Goal: Navigation & Orientation: Understand site structure

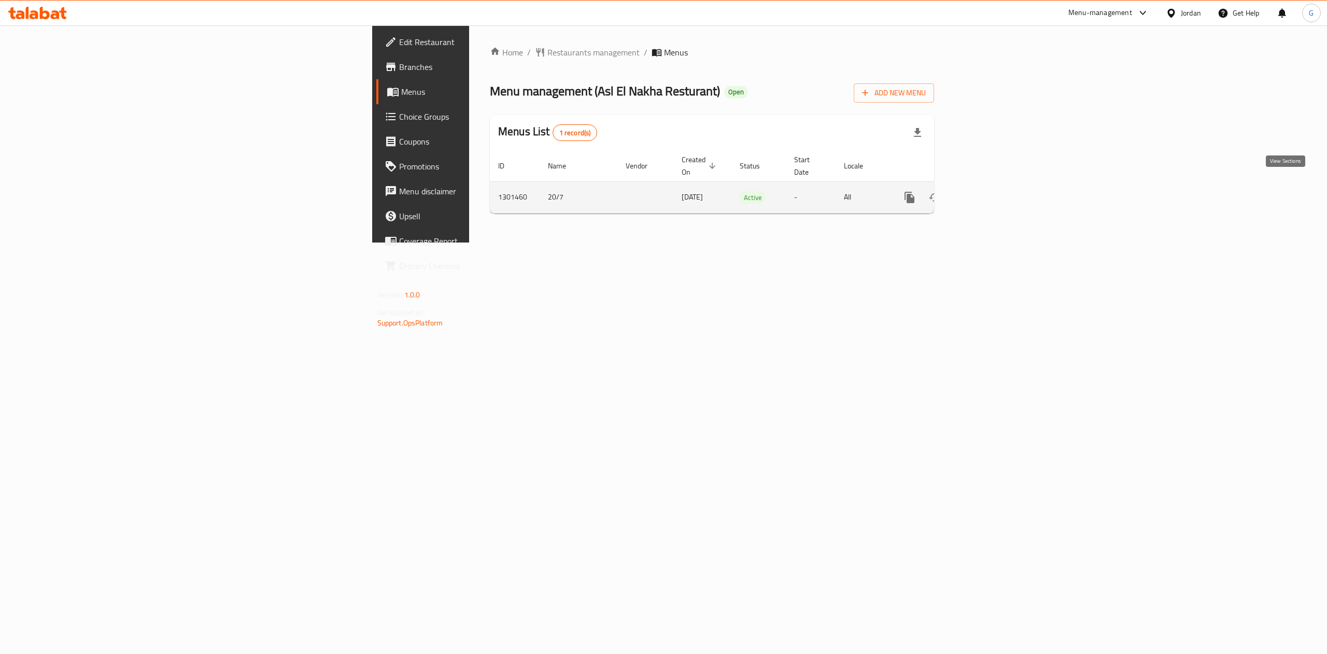
click at [997, 185] on link "enhanced table" at bounding box center [984, 197] width 25 height 25
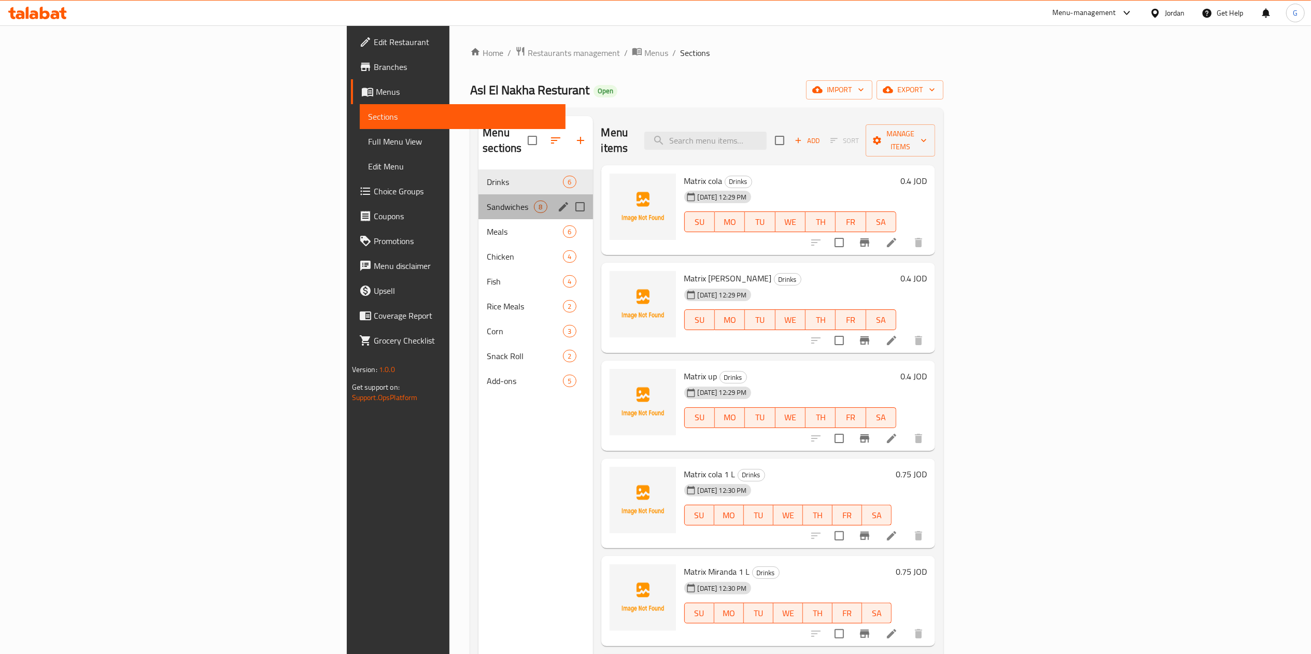
click at [479, 203] on div "Sandwiches 8" at bounding box center [536, 206] width 114 height 25
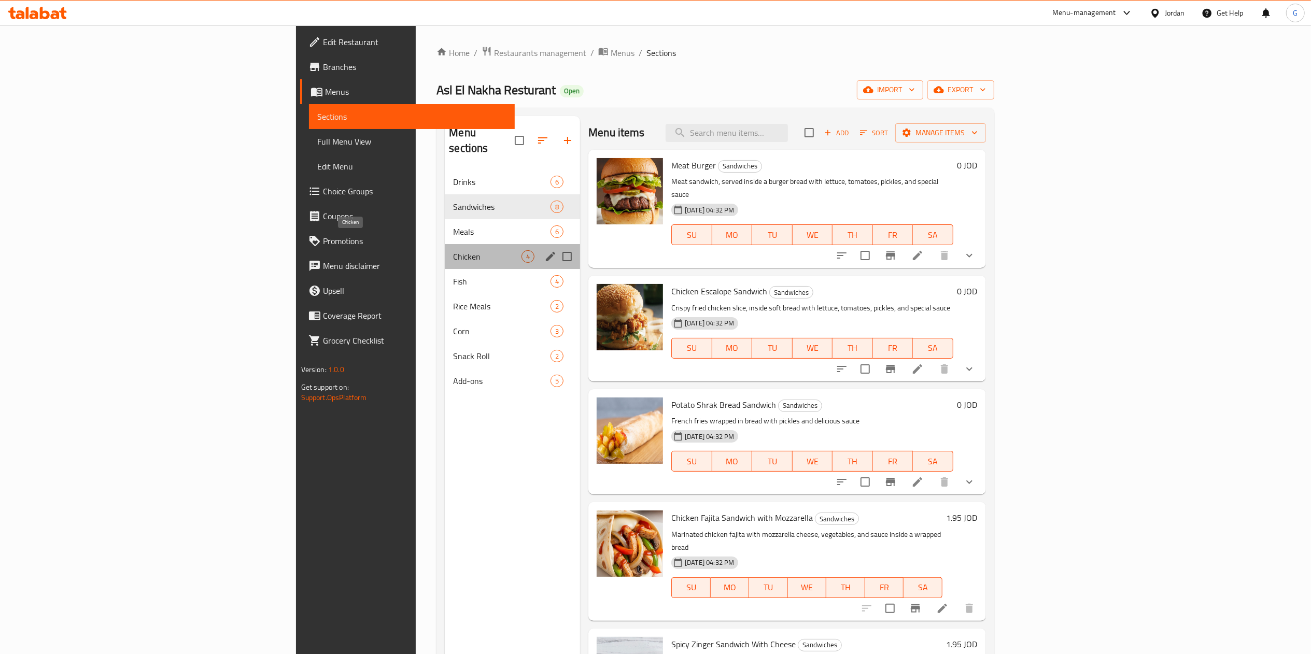
click at [453, 250] on span "Chicken" at bounding box center [487, 256] width 68 height 12
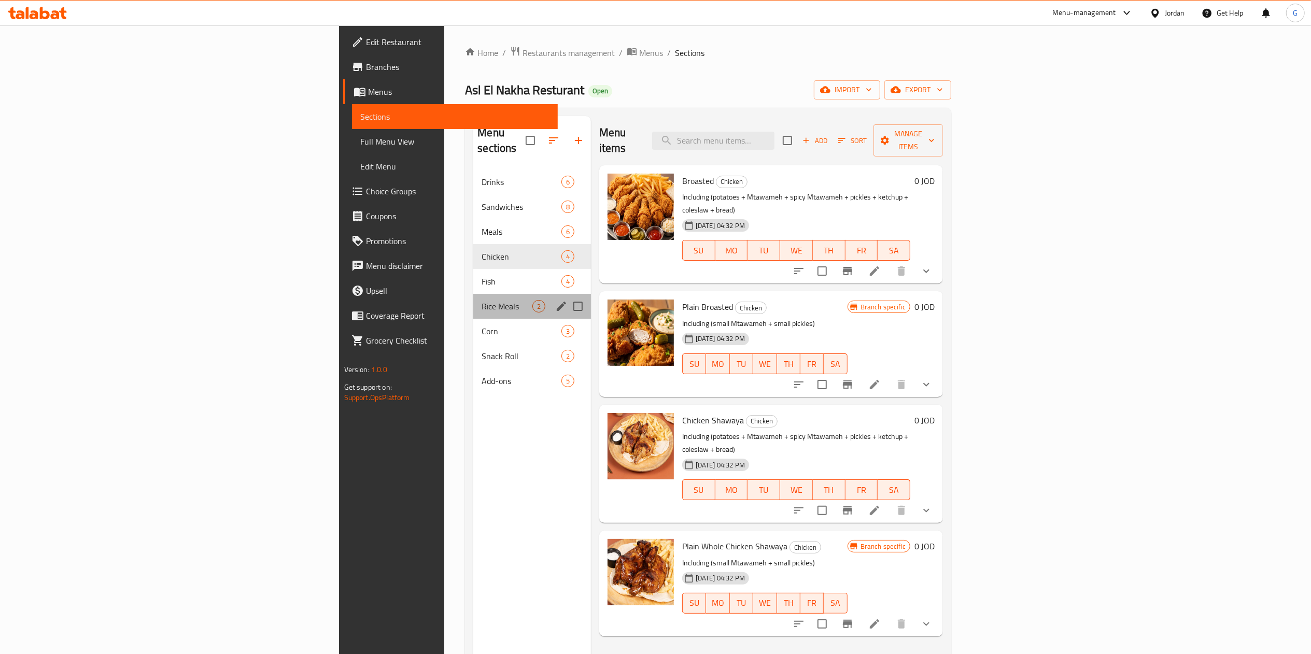
click at [473, 298] on div "Rice Meals 2" at bounding box center [531, 306] width 117 height 25
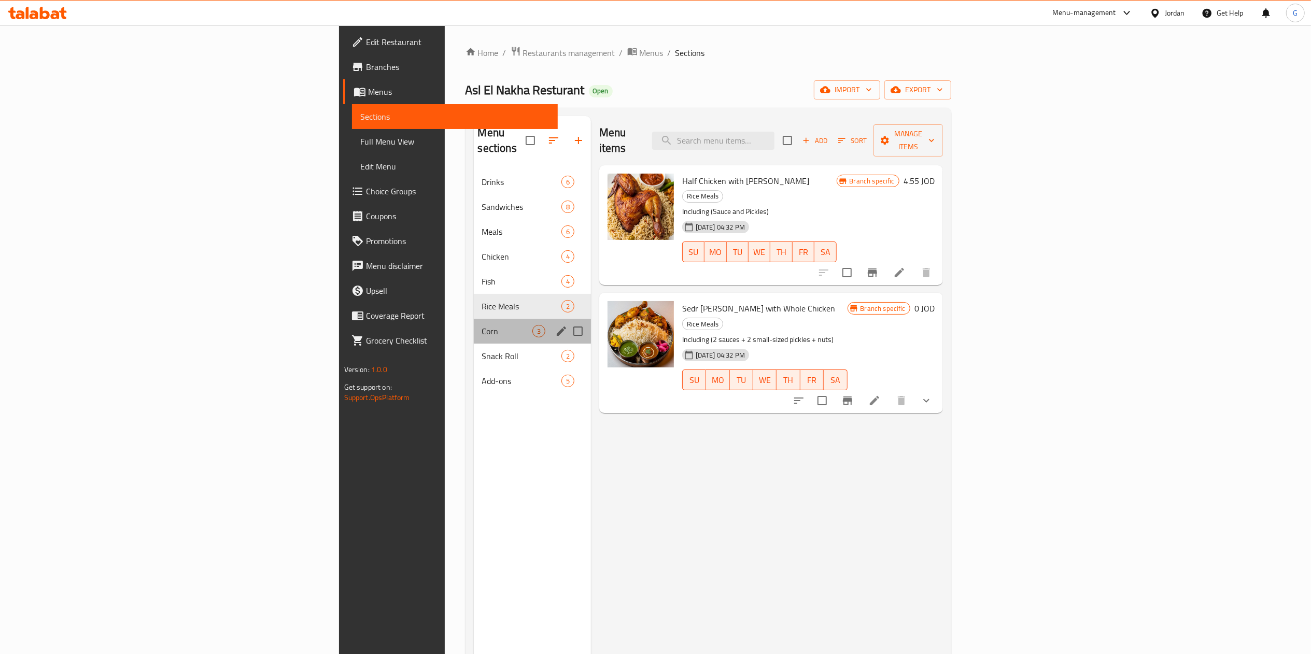
click at [474, 326] on div "Corn 3" at bounding box center [532, 331] width 117 height 25
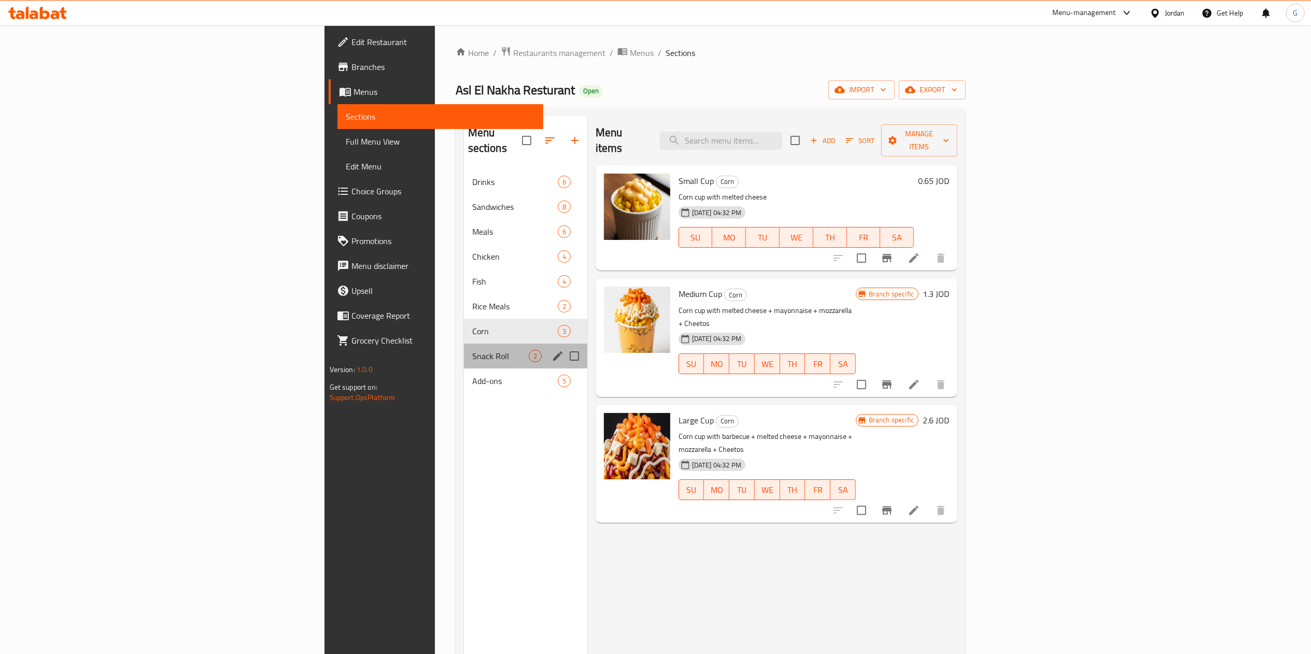
click at [464, 353] on div "Snack Roll 2" at bounding box center [525, 356] width 123 height 25
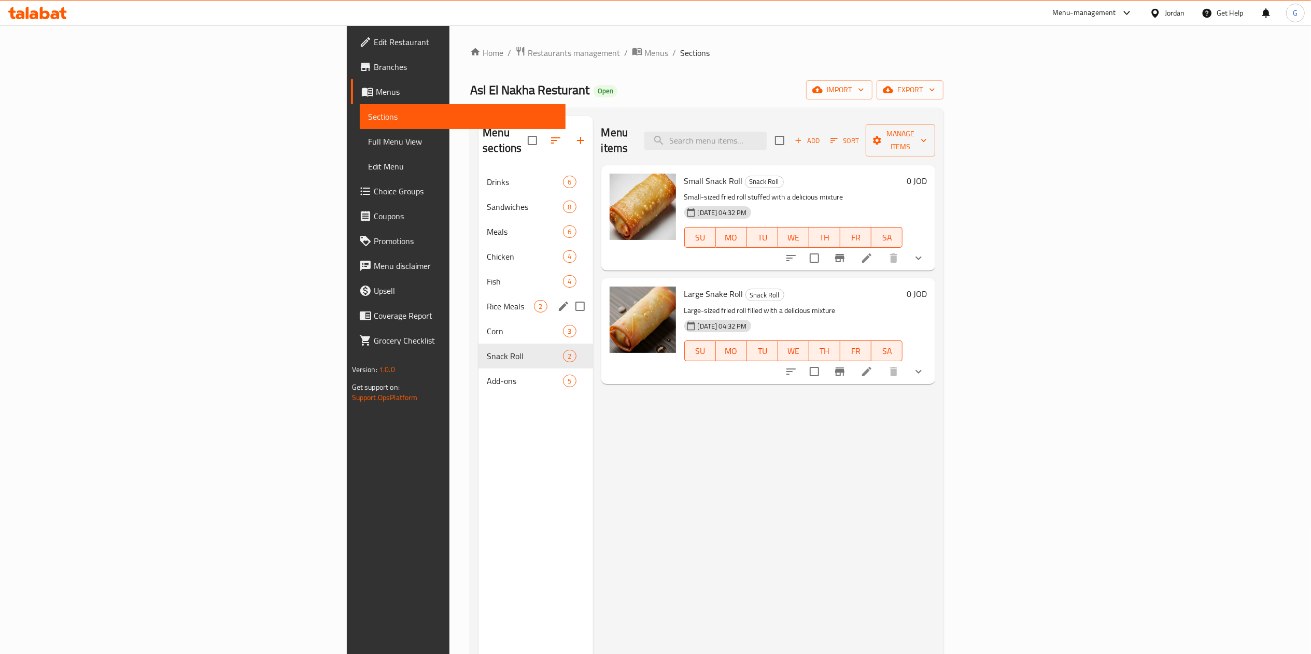
click at [479, 294] on div "Rice Meals 2" at bounding box center [536, 306] width 114 height 25
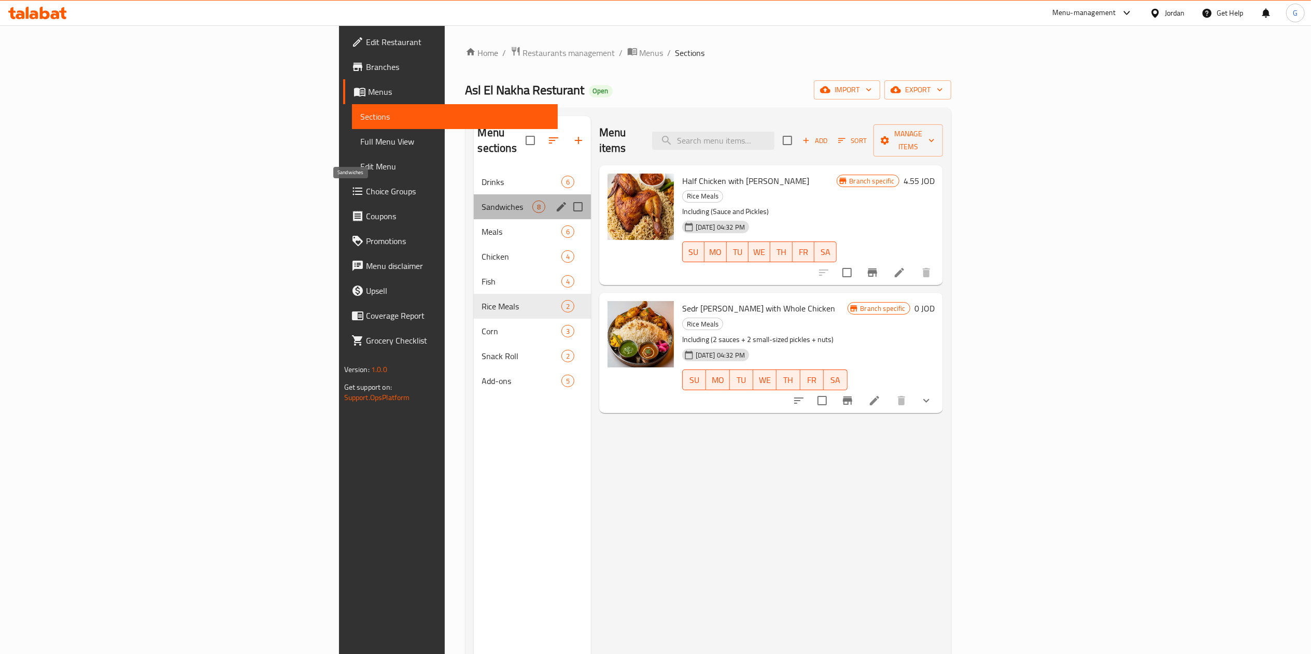
click at [482, 201] on span "Sandwiches" at bounding box center [507, 207] width 50 height 12
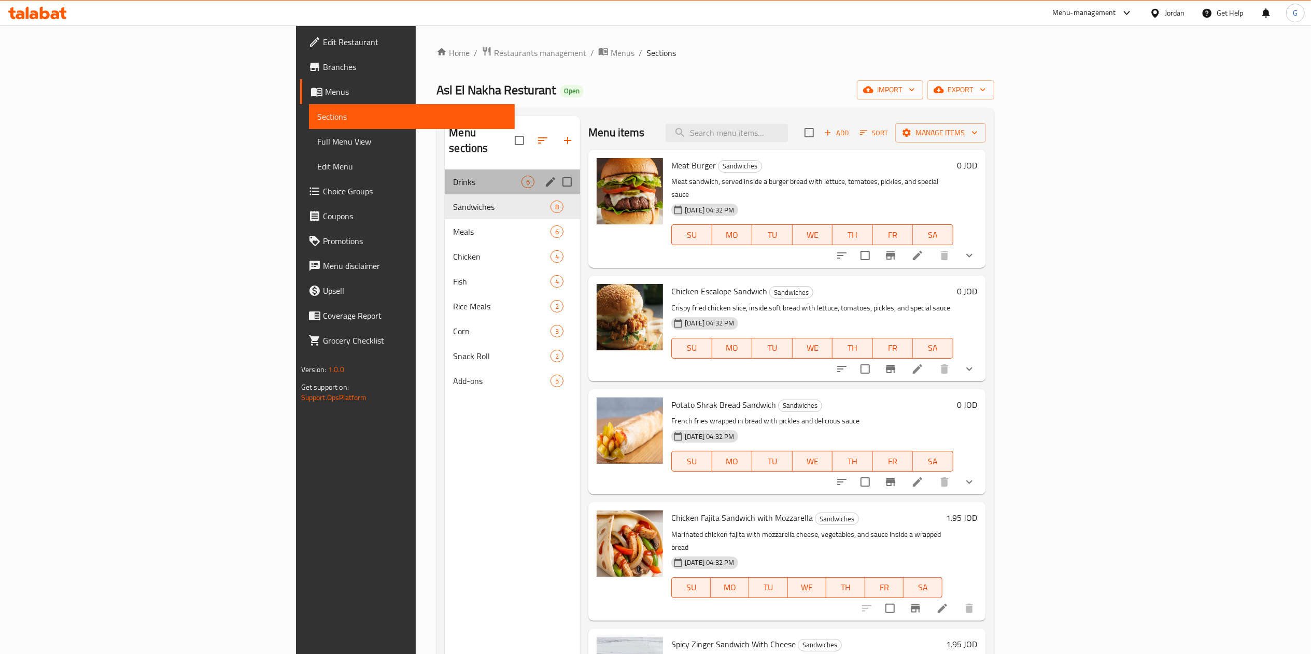
click at [445, 170] on div "Drinks 6" at bounding box center [512, 182] width 135 height 25
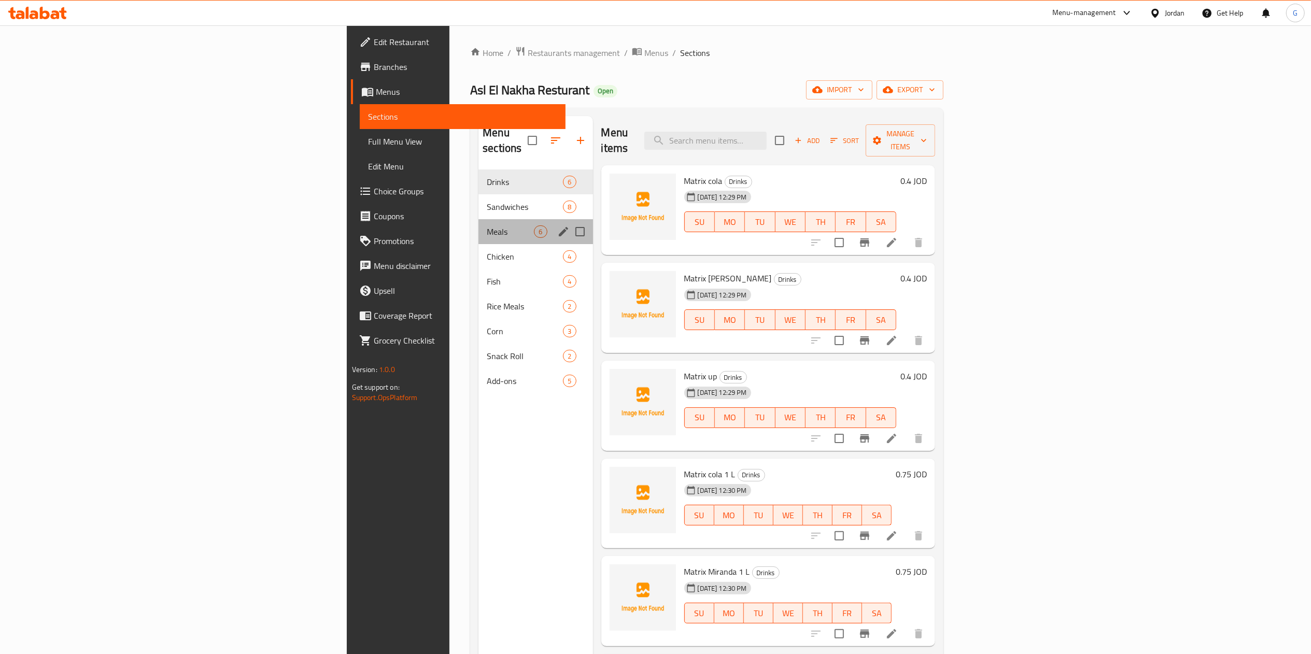
click at [479, 224] on div "Meals 6" at bounding box center [536, 231] width 114 height 25
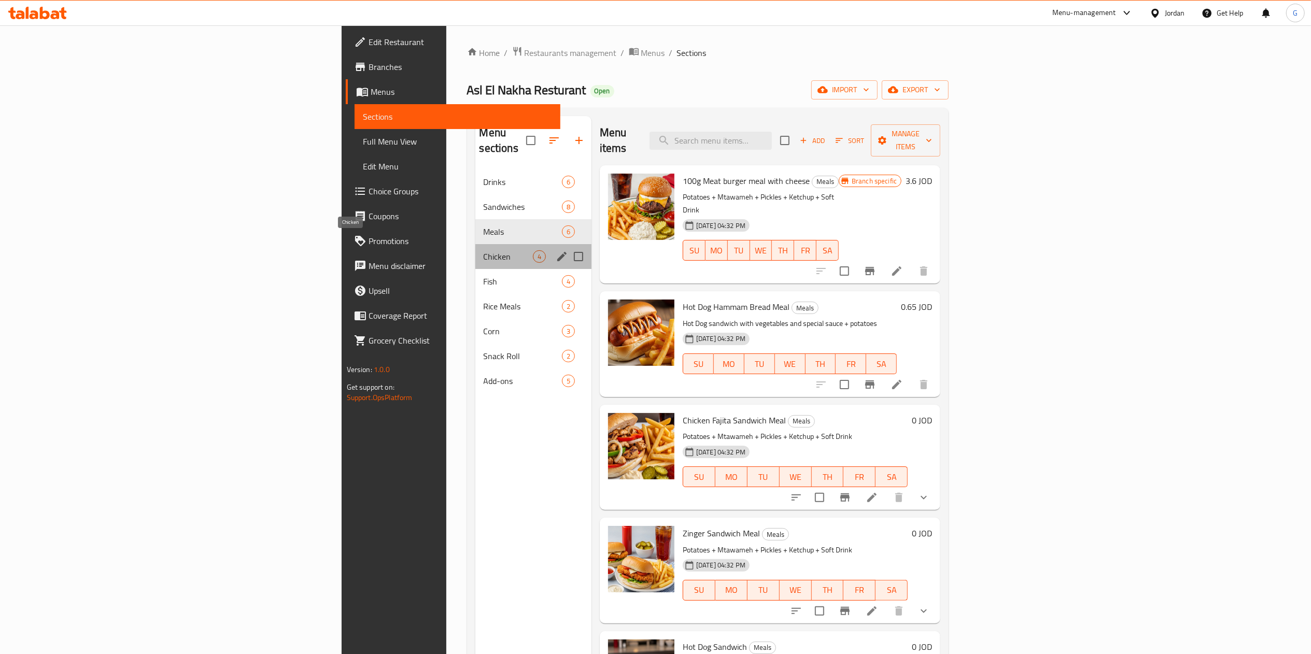
click at [484, 250] on span "Chicken" at bounding box center [508, 256] width 49 height 12
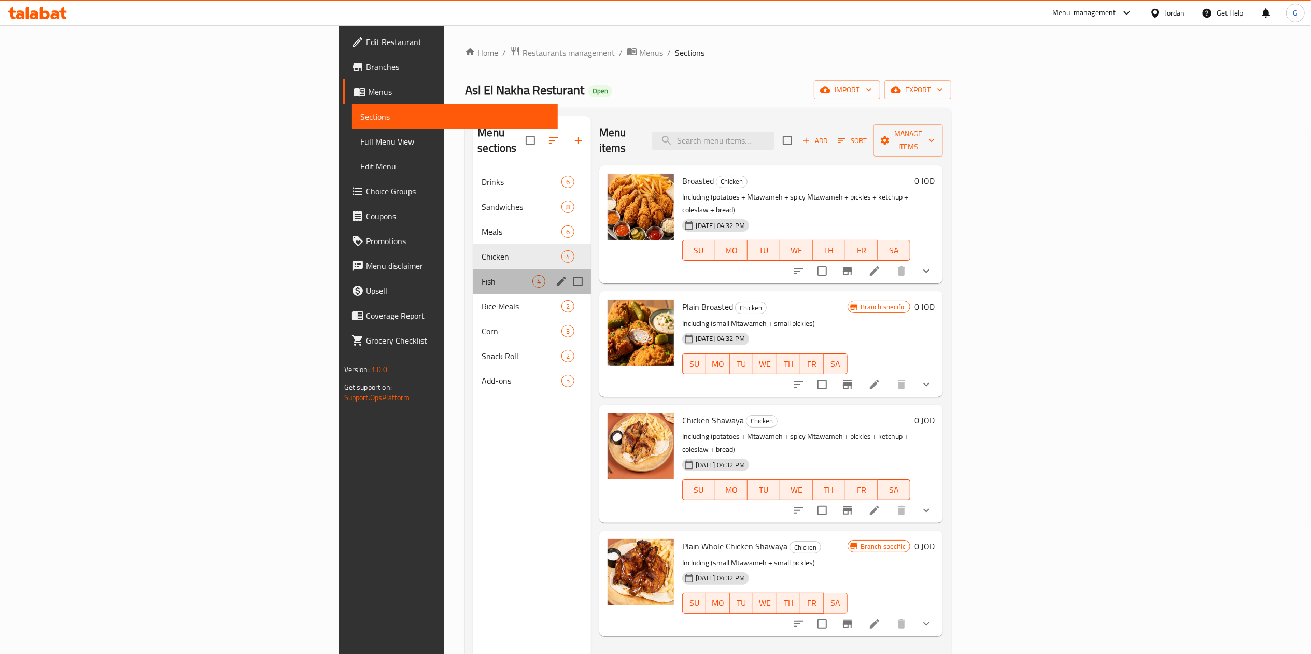
click at [473, 275] on div "Fish 4" at bounding box center [531, 281] width 117 height 25
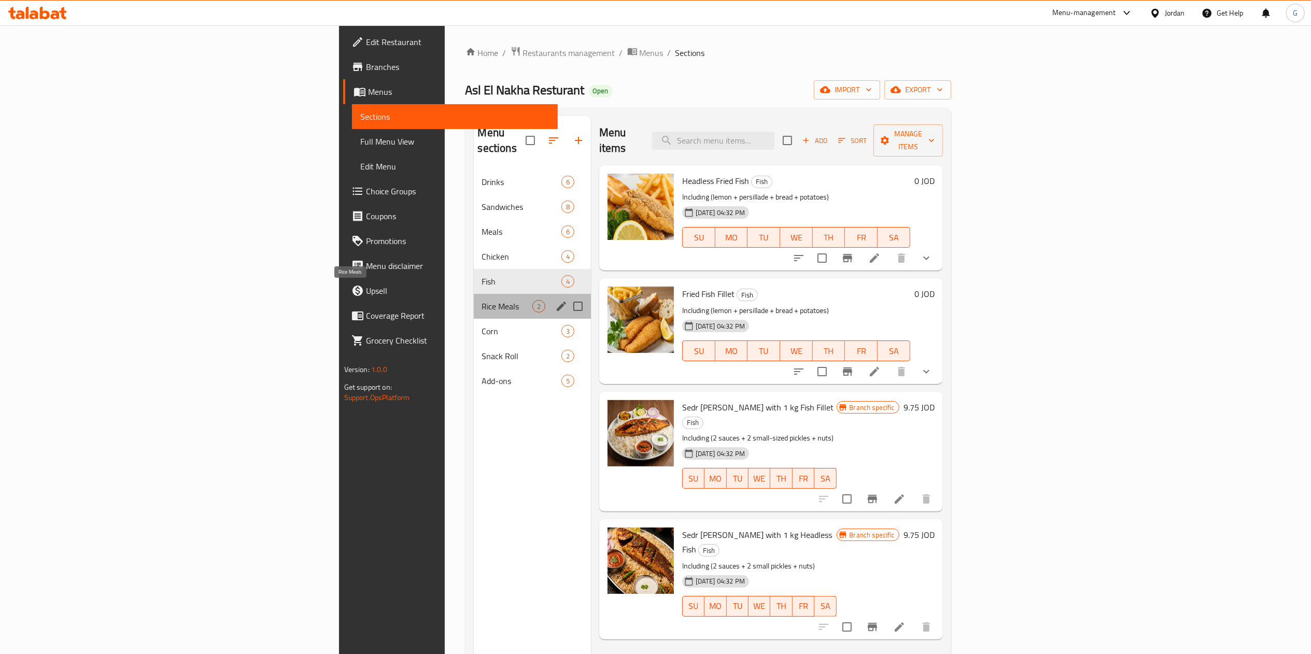
click at [482, 300] on span "Rice Meals" at bounding box center [507, 306] width 50 height 12
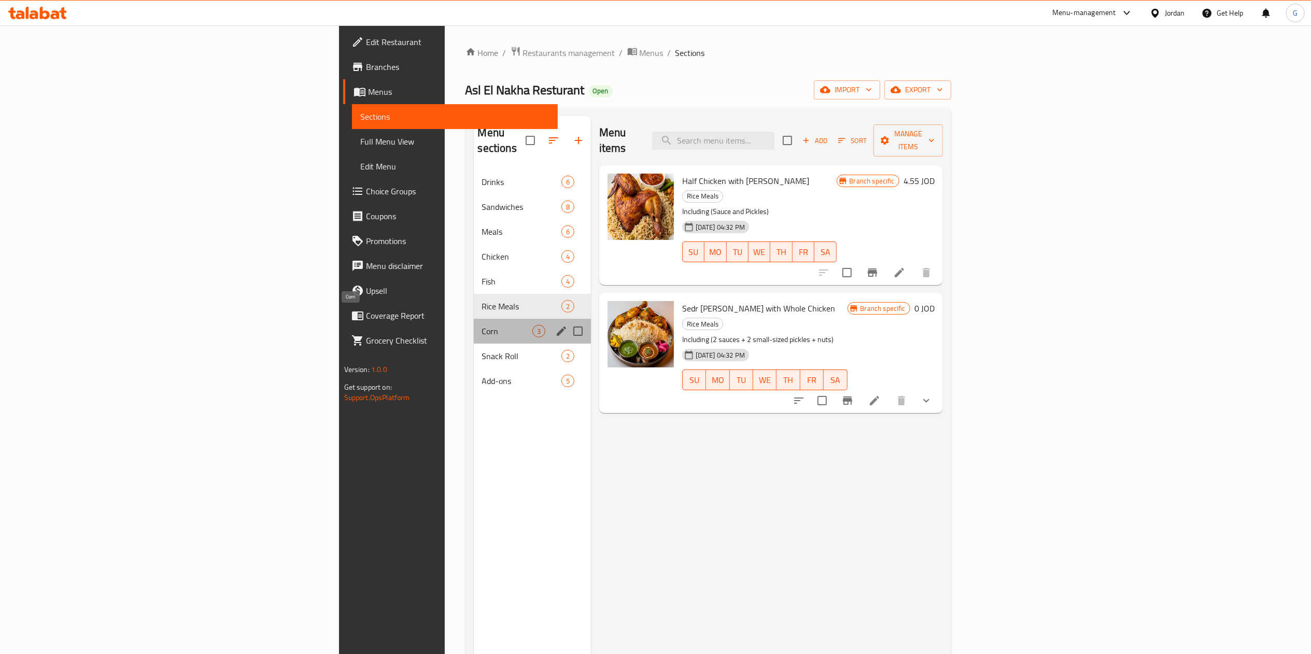
click at [482, 325] on span "Corn" at bounding box center [507, 331] width 50 height 12
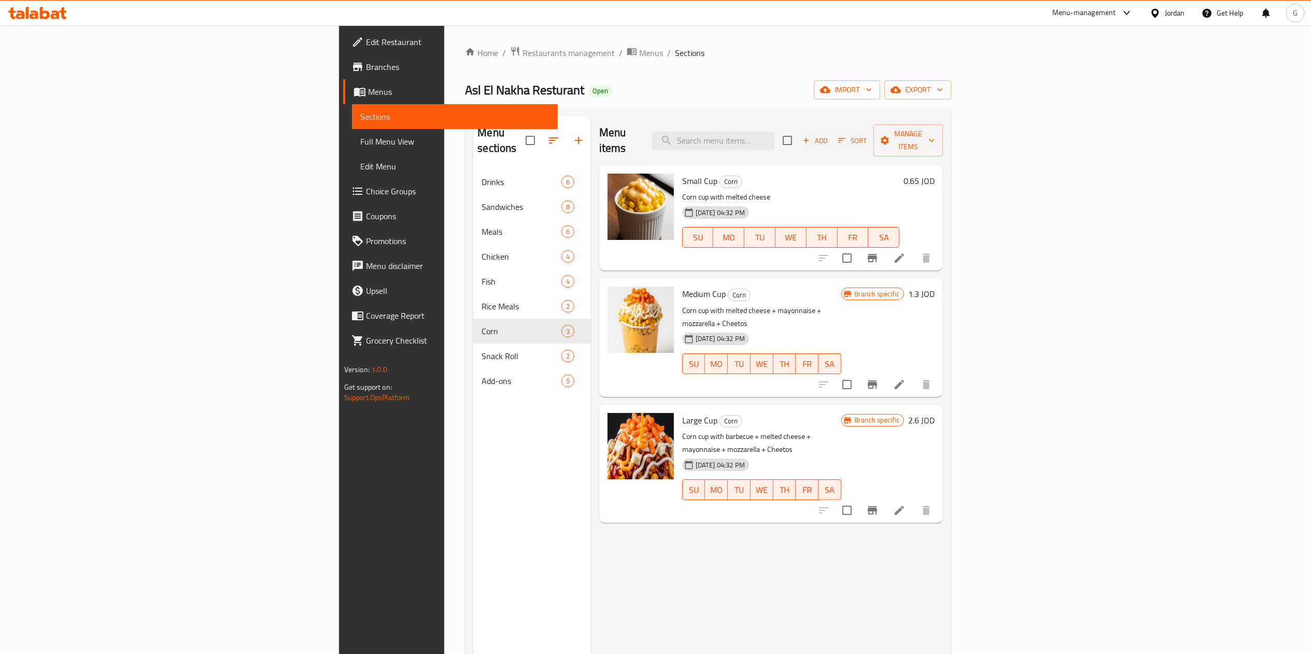
click at [717, 81] on div "Asl El Nakha Resturant Open import export" at bounding box center [708, 89] width 486 height 19
